Goal: Transaction & Acquisition: Purchase product/service

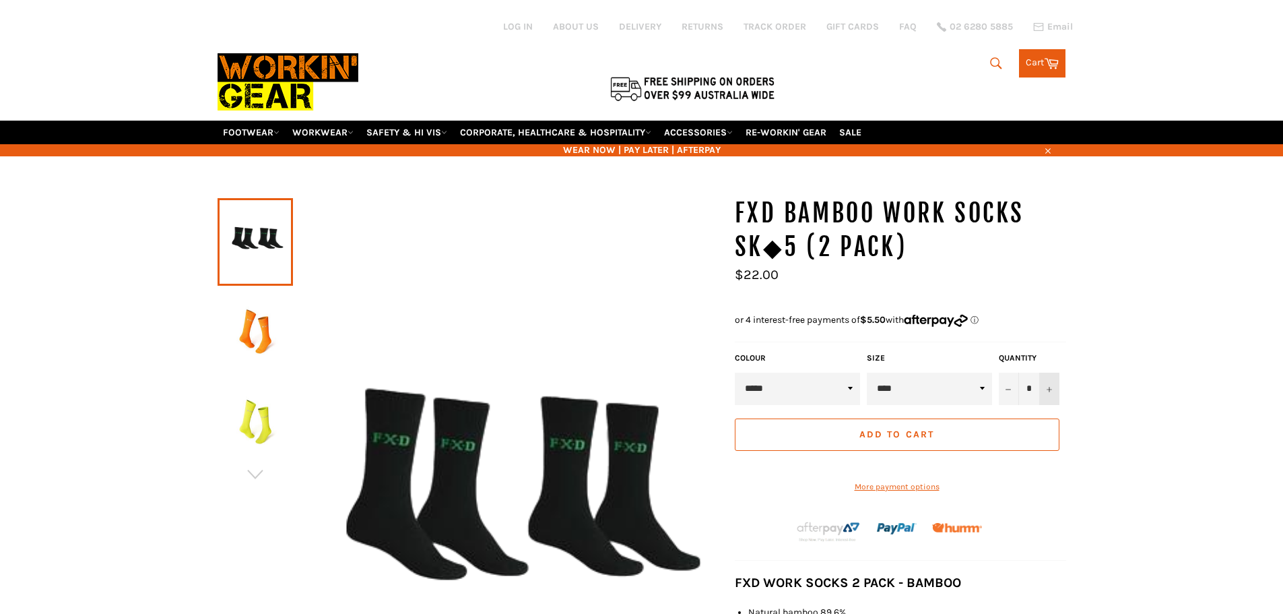
click at [1050, 387] on icon "Increase item quantity by one" at bounding box center [1049, 389] width 5 height 5
click at [1050, 387] on div "Quantity * − +" at bounding box center [1029, 378] width 67 height 53
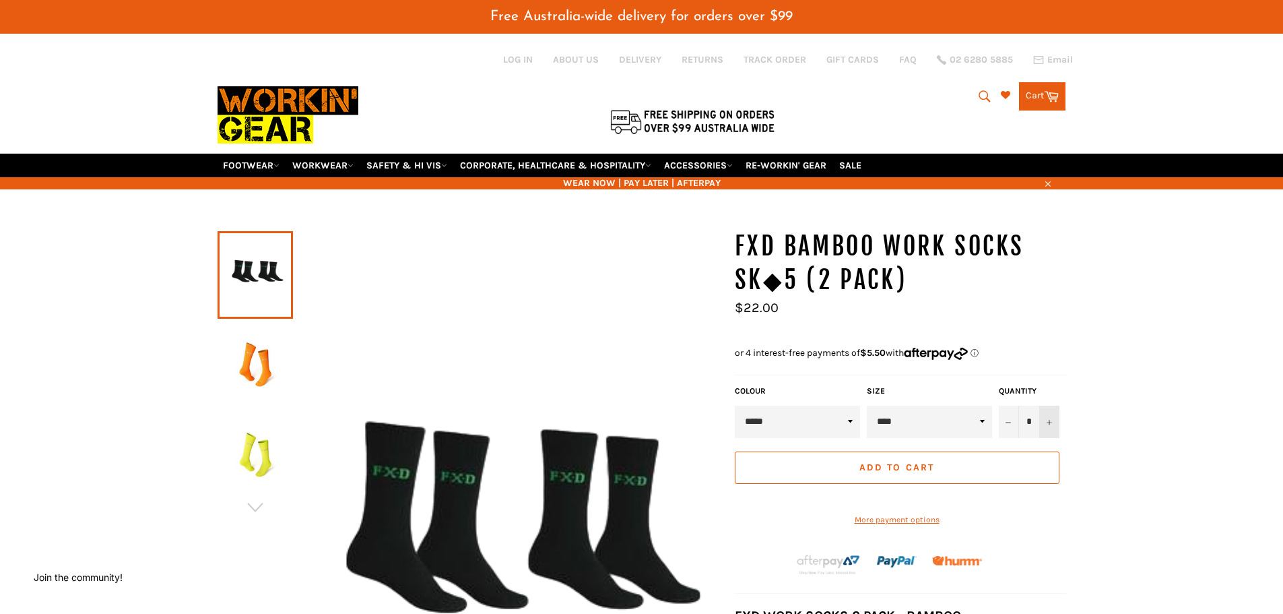
scroll to position [67, 0]
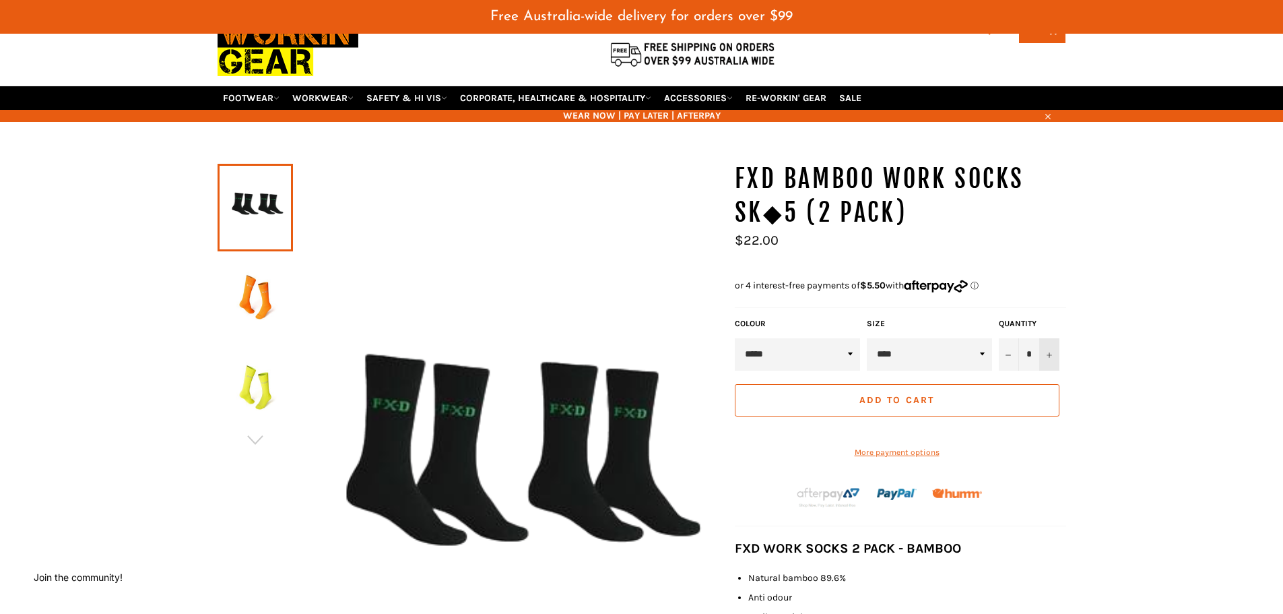
click at [1048, 352] on icon "Increase item quantity by one" at bounding box center [1049, 354] width 5 height 5
click at [1005, 406] on button "Add to Cart" at bounding box center [897, 400] width 325 height 32
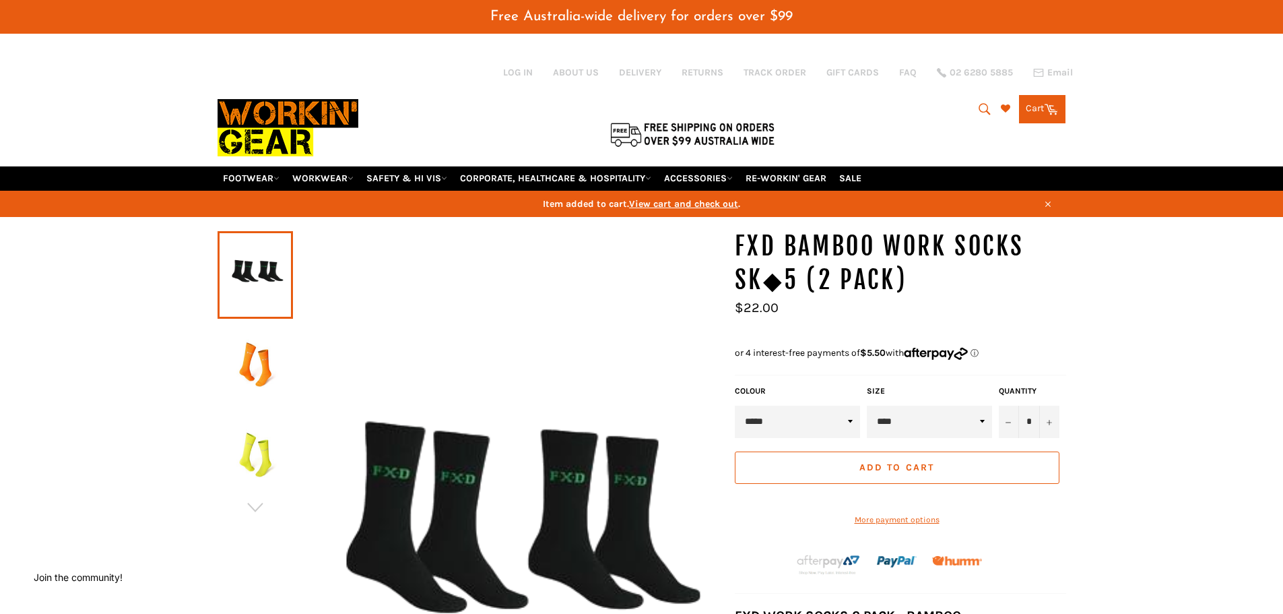
scroll to position [381, 22]
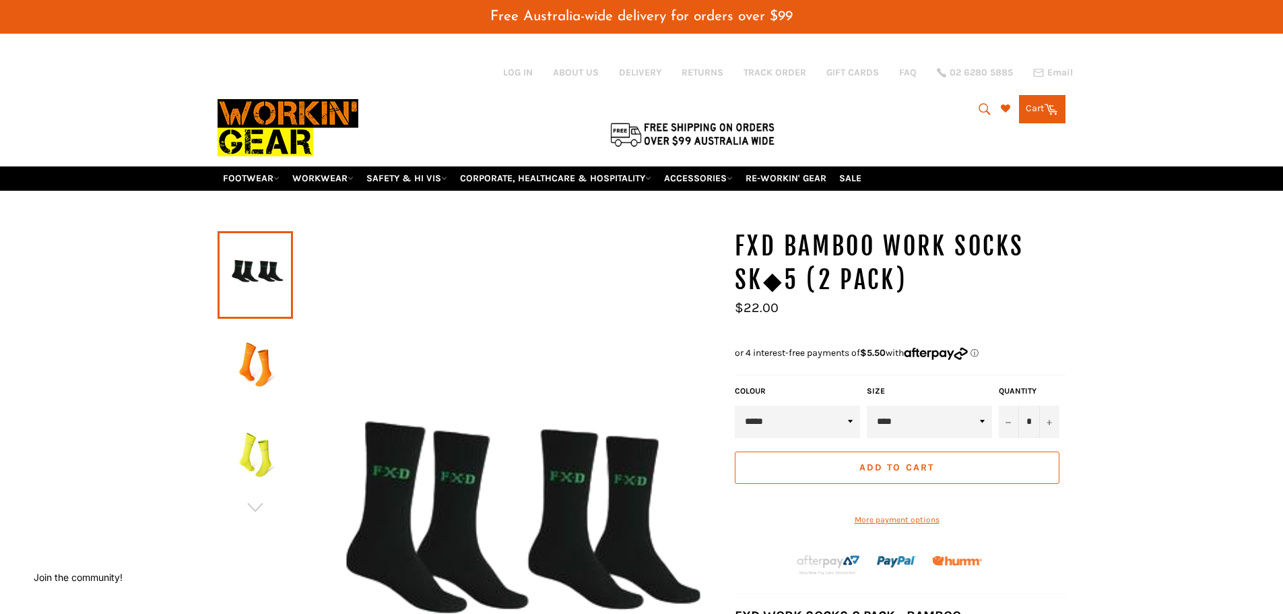
click at [1034, 110] on link "Cart Cart 0 items" at bounding box center [1042, 109] width 46 height 28
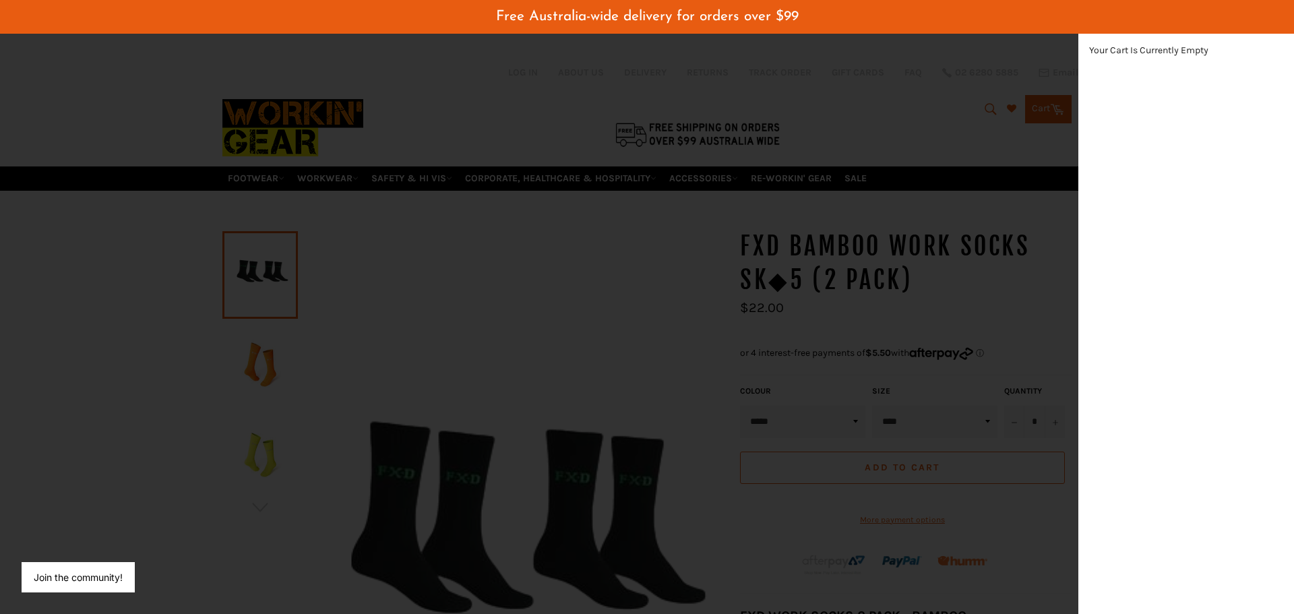
click at [634, 303] on div "modal" at bounding box center [647, 307] width 1294 height 614
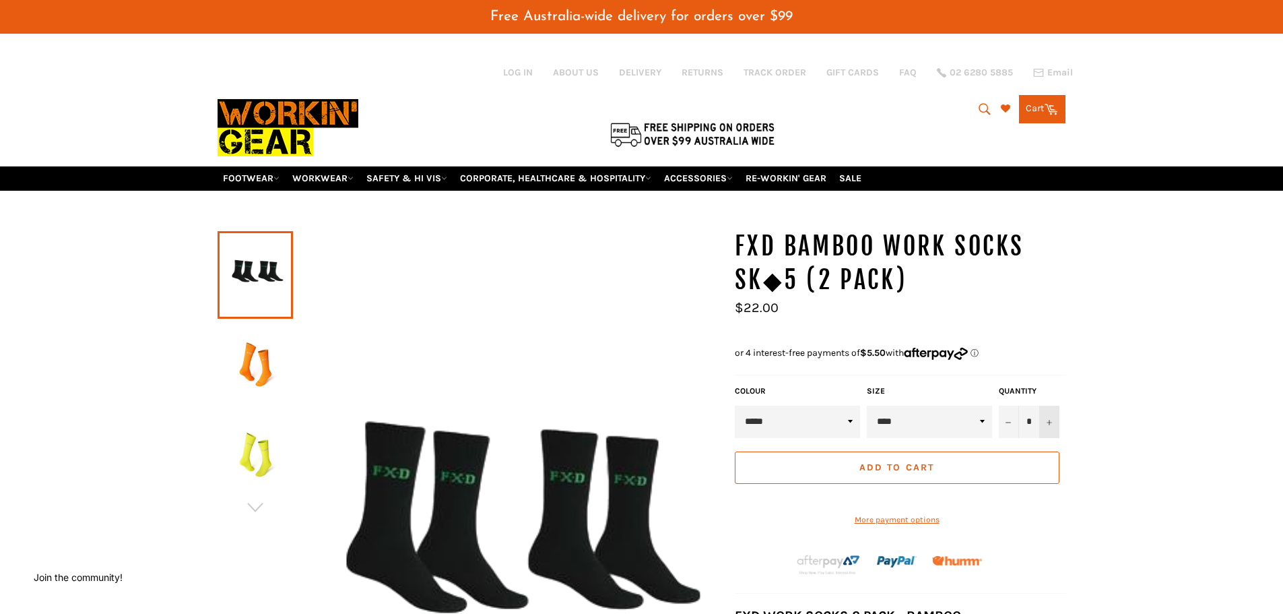
click at [1056, 422] on button "+" at bounding box center [1050, 422] width 20 height 32
click at [939, 471] on button "Add to Cart" at bounding box center [897, 467] width 325 height 32
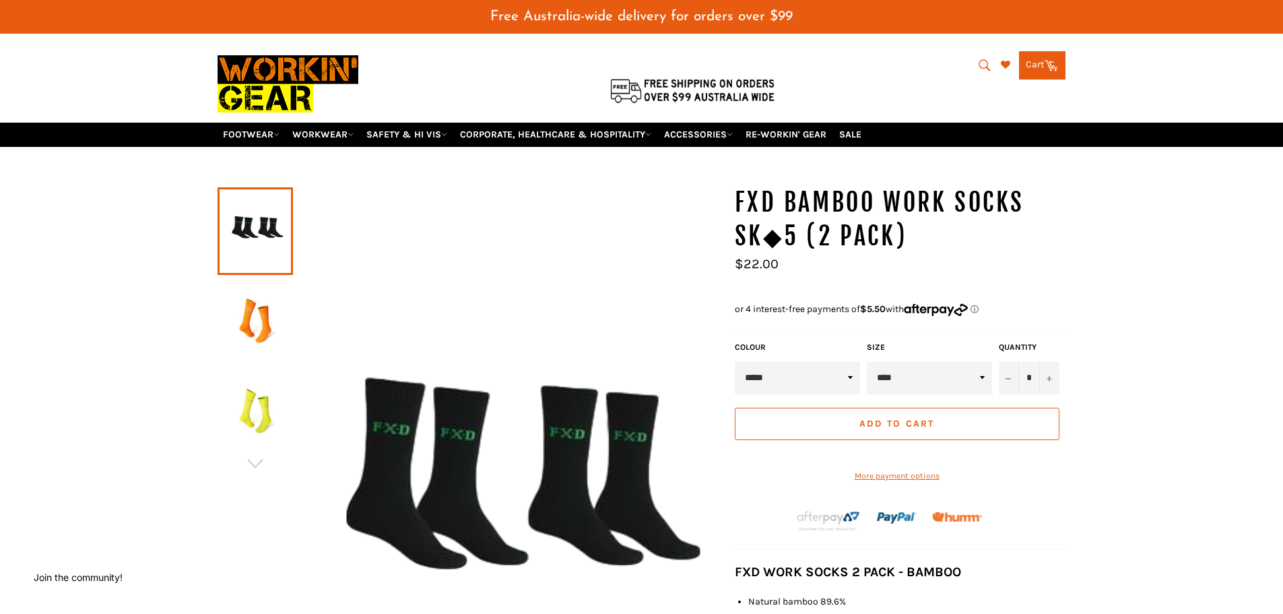
scroll to position [67, 0]
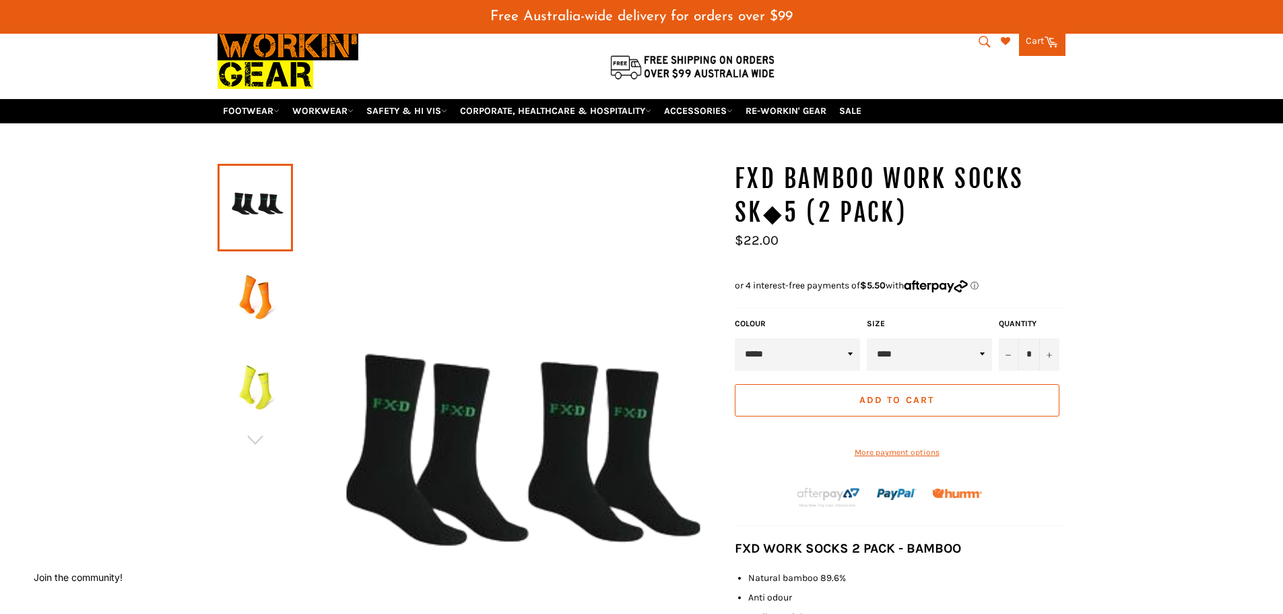
click at [884, 399] on span "Add to Cart" at bounding box center [897, 399] width 75 height 11
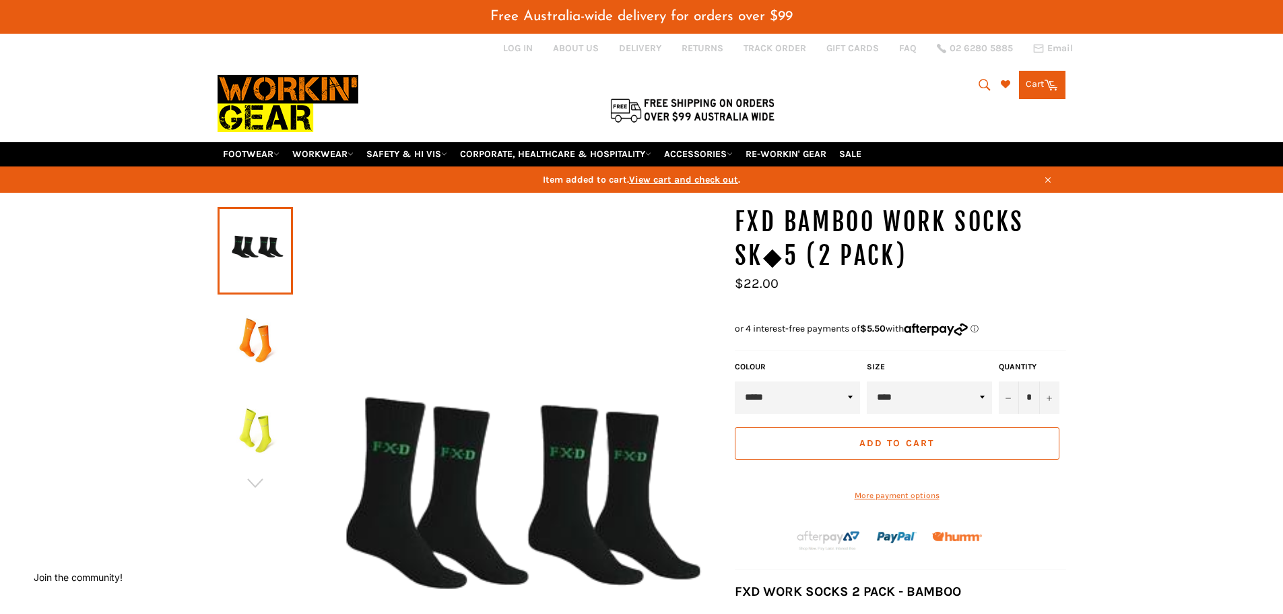
scroll to position [0, 0]
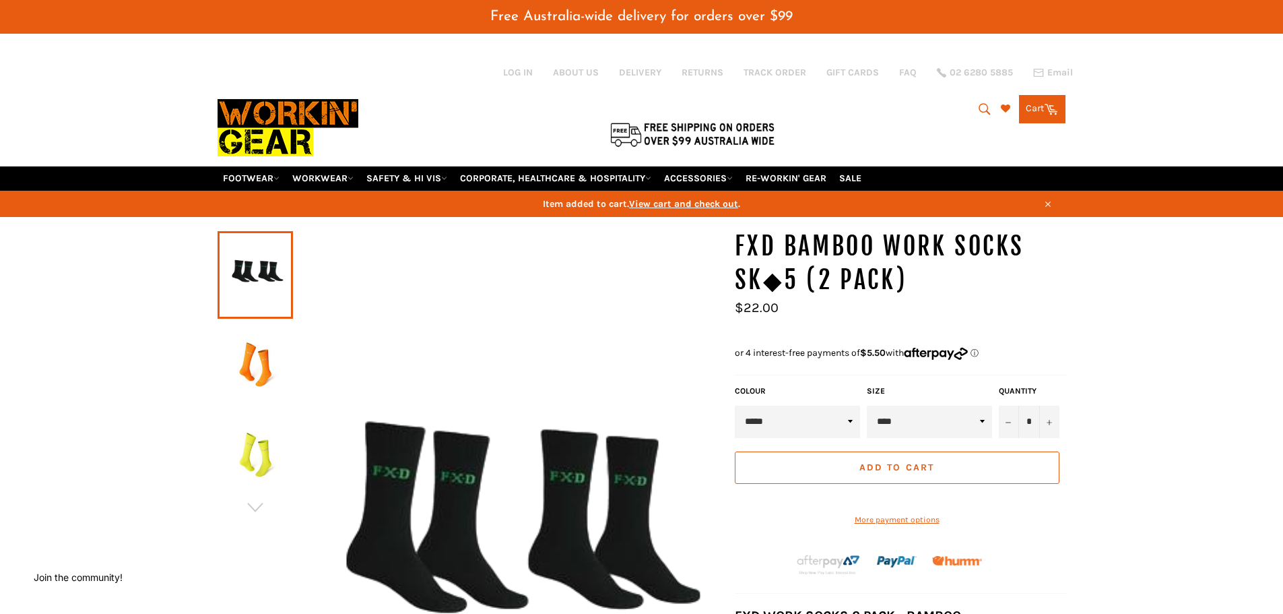
click at [1034, 105] on link "Cart Cart 0 items" at bounding box center [1042, 109] width 46 height 28
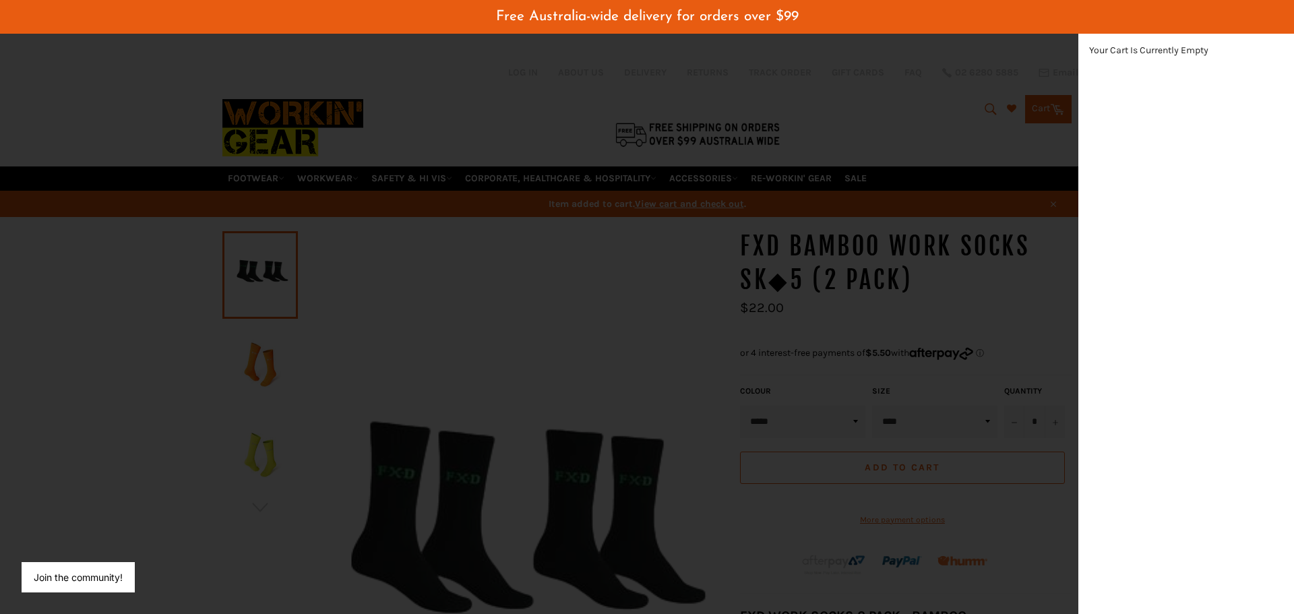
click at [930, 133] on div "modal" at bounding box center [647, 307] width 1294 height 614
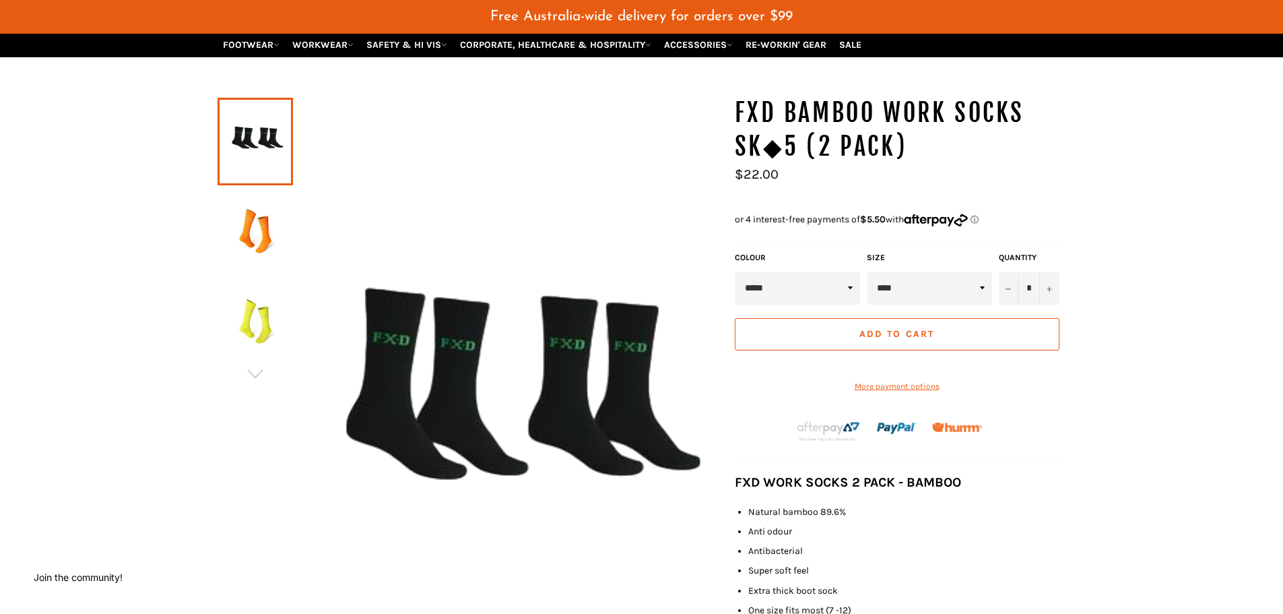
scroll to position [135, 0]
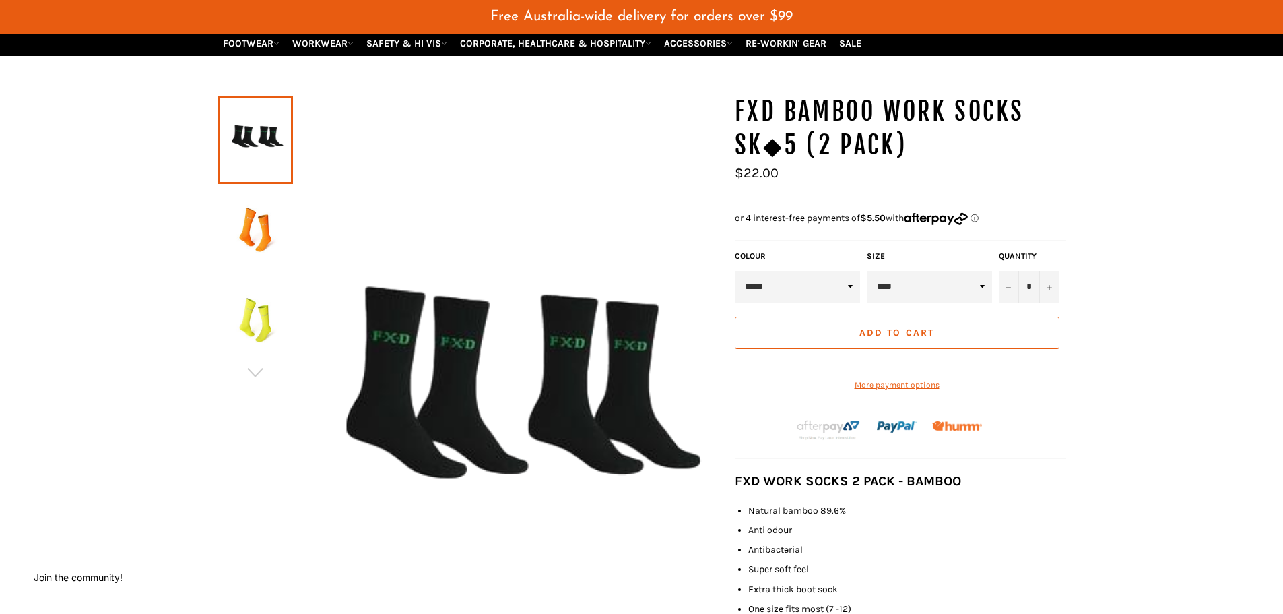
click at [901, 328] on span "Add to Cart" at bounding box center [897, 332] width 75 height 11
click at [875, 335] on span "Add to Cart" at bounding box center [897, 332] width 75 height 11
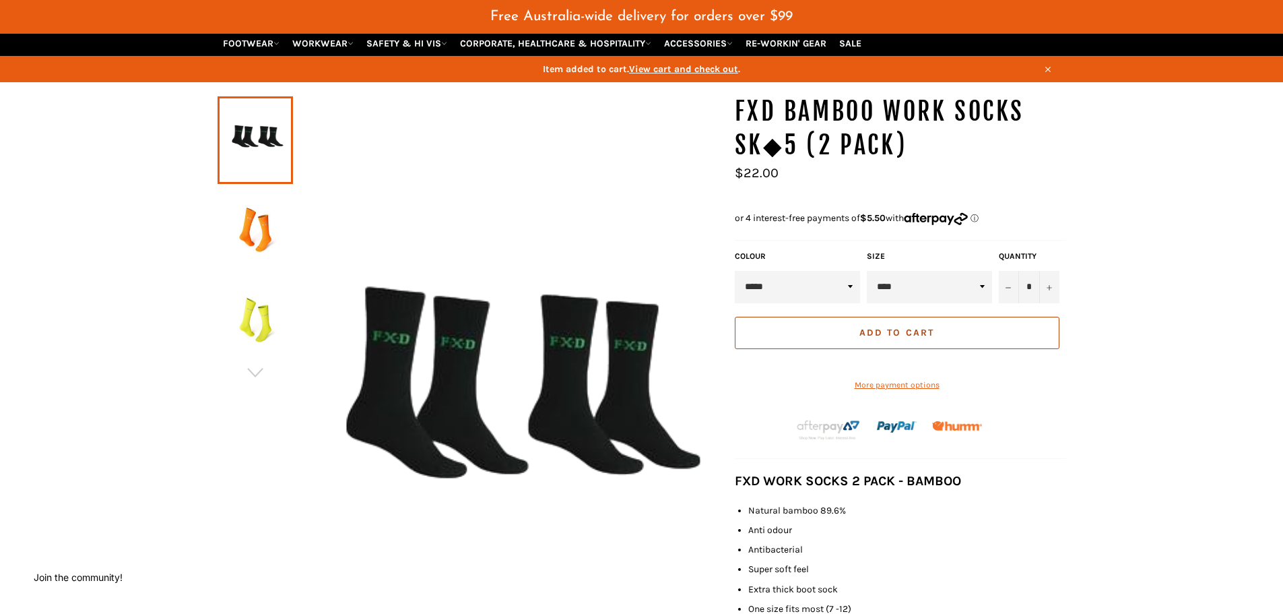
click at [875, 335] on span "Add to Cart" at bounding box center [897, 332] width 75 height 11
click at [940, 294] on select "****" at bounding box center [929, 287] width 125 height 32
click at [867, 271] on select "****" at bounding box center [929, 287] width 125 height 32
click at [1055, 283] on button "+" at bounding box center [1050, 287] width 20 height 32
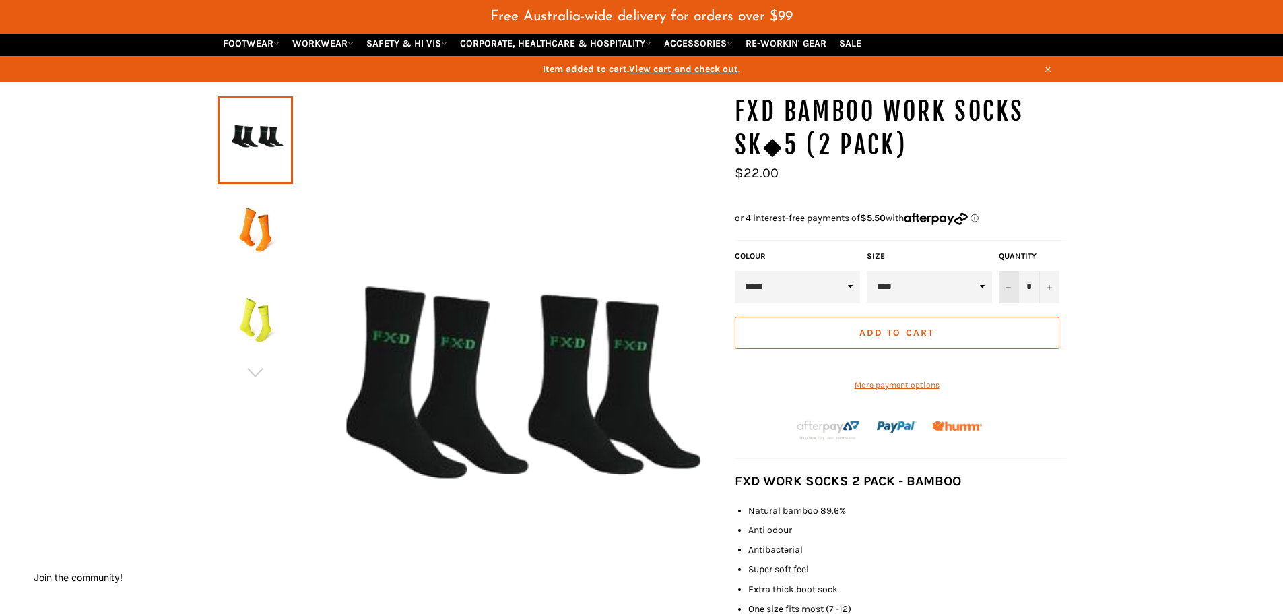
click at [1003, 287] on button "−" at bounding box center [1009, 287] width 20 height 32
type input "*"
click at [885, 331] on span "Add to Cart" at bounding box center [897, 332] width 75 height 11
click at [901, 331] on span "Add to Cart" at bounding box center [897, 332] width 75 height 11
drag, startPoint x: 901, startPoint y: 331, endPoint x: 836, endPoint y: 369, distance: 75.1
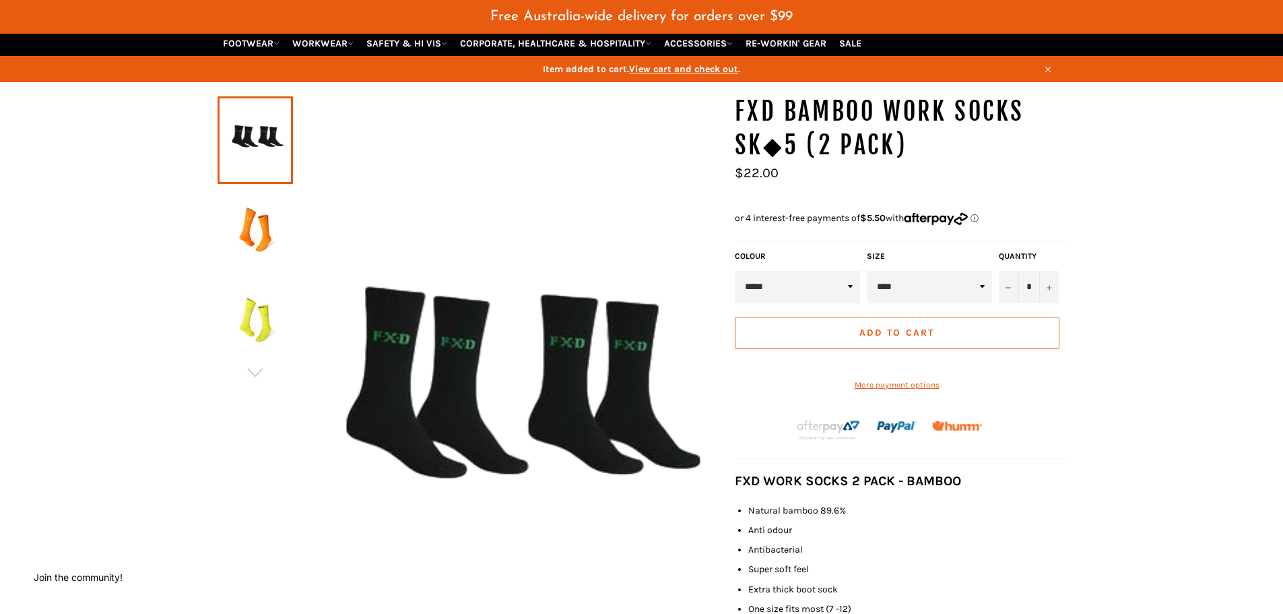
click at [737, 368] on shop-pay-wallet-button at bounding box center [736, 361] width 2 height 11
